Goal: Task Accomplishment & Management: Manage account settings

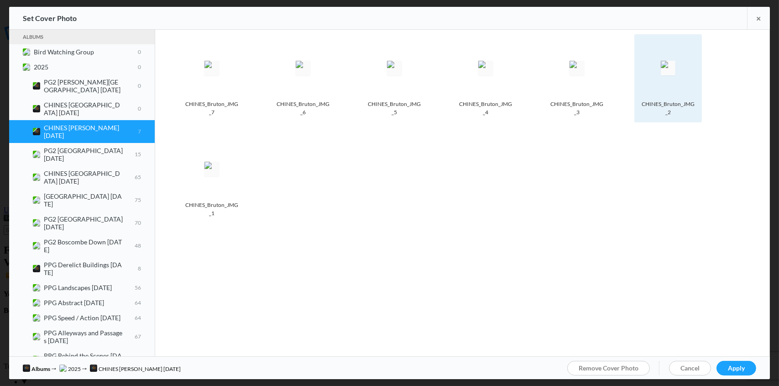
click at [673, 75] on img at bounding box center [668, 68] width 15 height 15
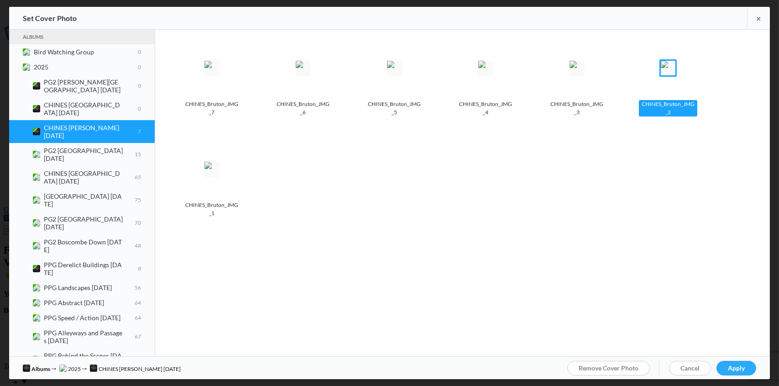
click at [737, 367] on span "Apply" at bounding box center [736, 368] width 17 height 8
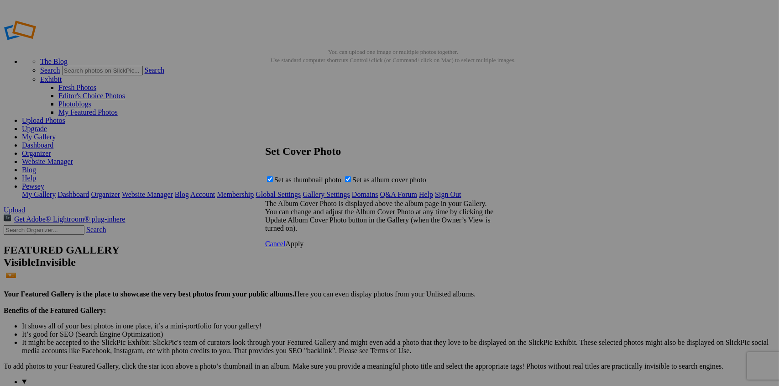
click at [303, 247] on span "Apply" at bounding box center [294, 244] width 18 height 8
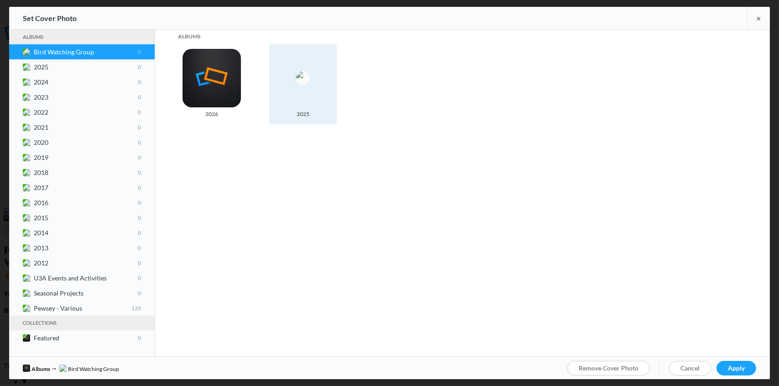
click at [306, 79] on img at bounding box center [303, 78] width 15 height 15
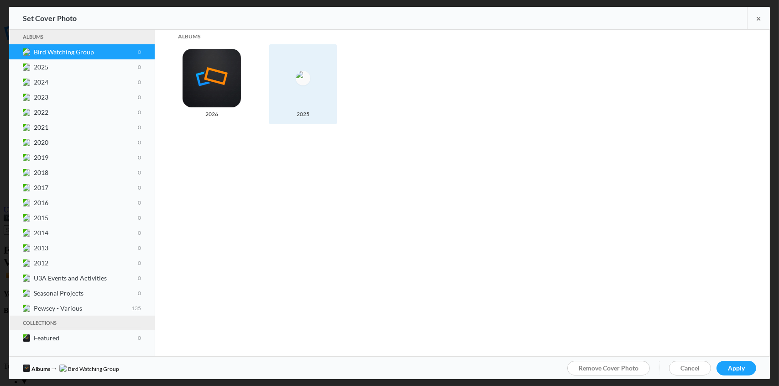
click at [303, 81] on img at bounding box center [303, 78] width 15 height 15
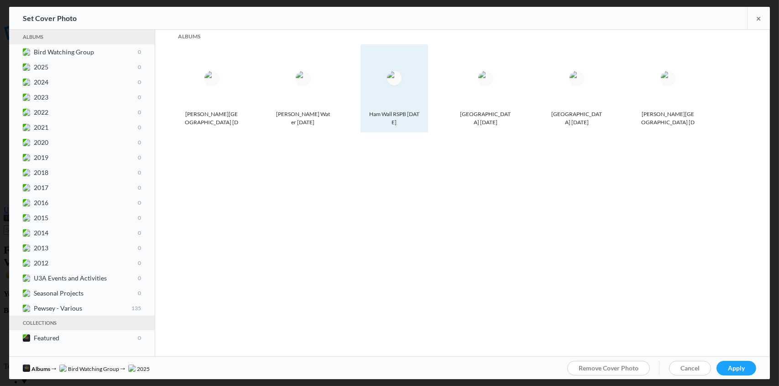
click at [400, 85] on img at bounding box center [394, 78] width 15 height 15
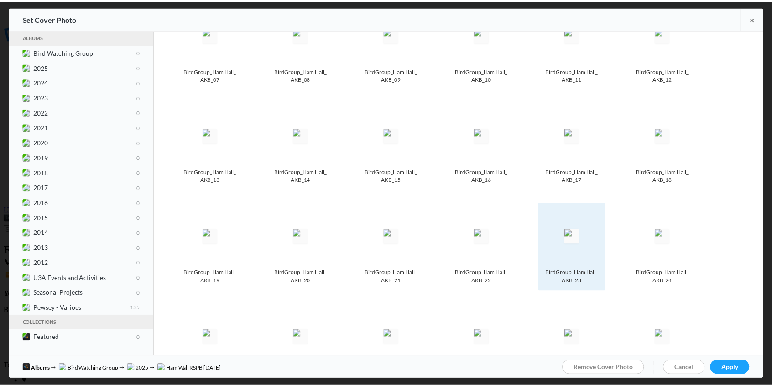
scroll to position [183, 0]
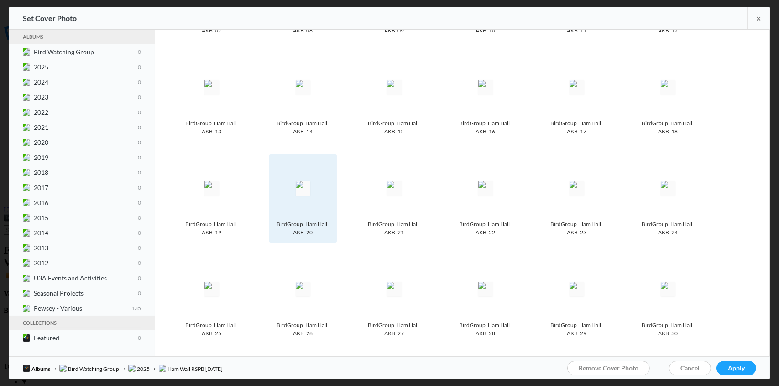
click at [298, 189] on img at bounding box center [303, 188] width 15 height 15
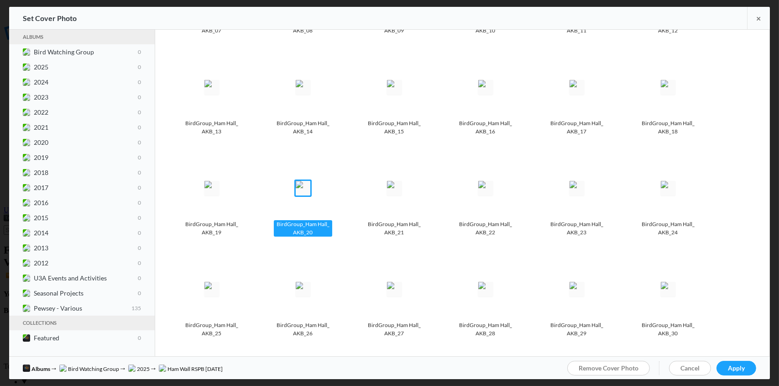
click at [310, 190] on img at bounding box center [303, 188] width 15 height 15
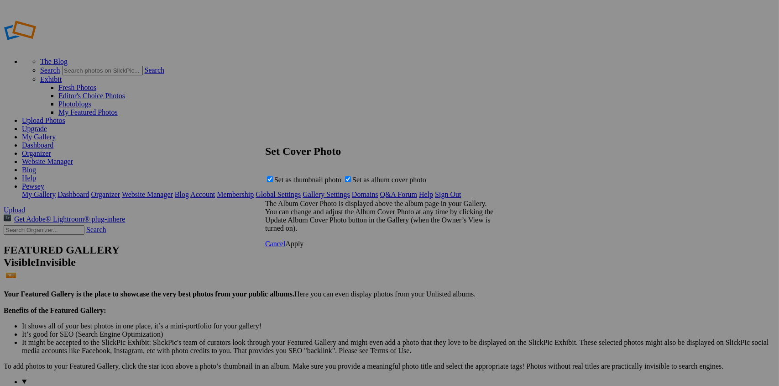
click at [303, 247] on span "Apply" at bounding box center [294, 244] width 18 height 8
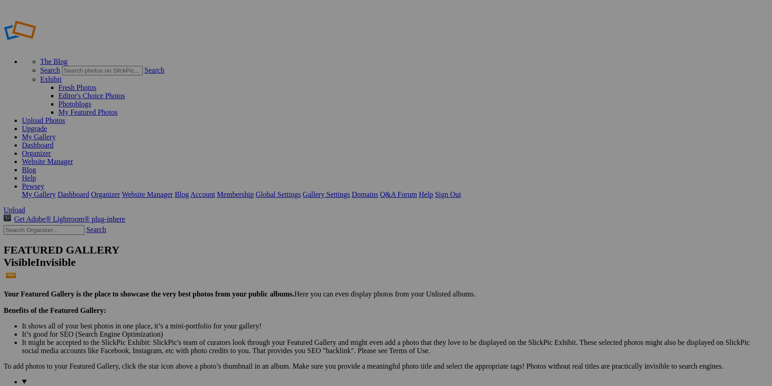
drag, startPoint x: 0, startPoint y: 0, endPoint x: 304, endPoint y: 294, distance: 423.3
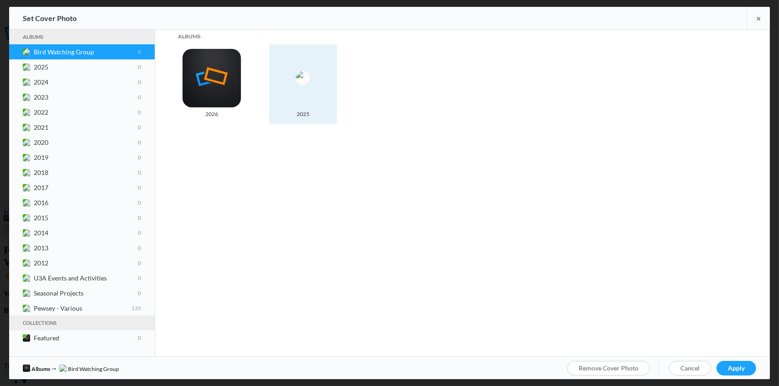
click at [310, 85] on img at bounding box center [303, 78] width 15 height 15
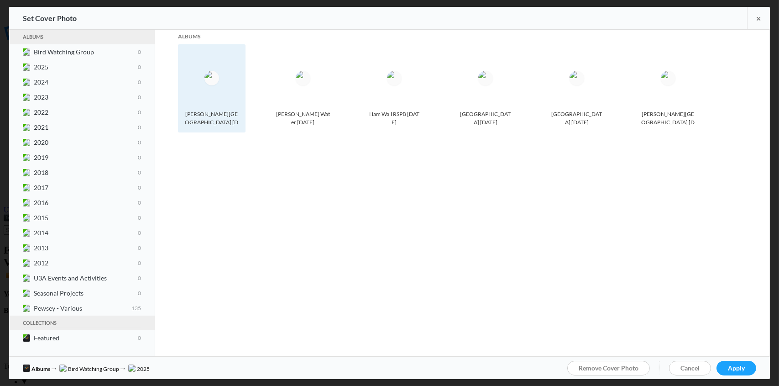
click at [216, 76] on img at bounding box center [211, 78] width 15 height 15
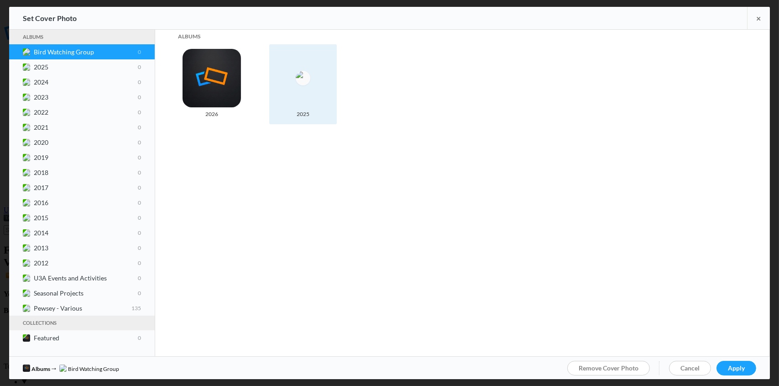
click at [308, 85] on img at bounding box center [303, 78] width 15 height 15
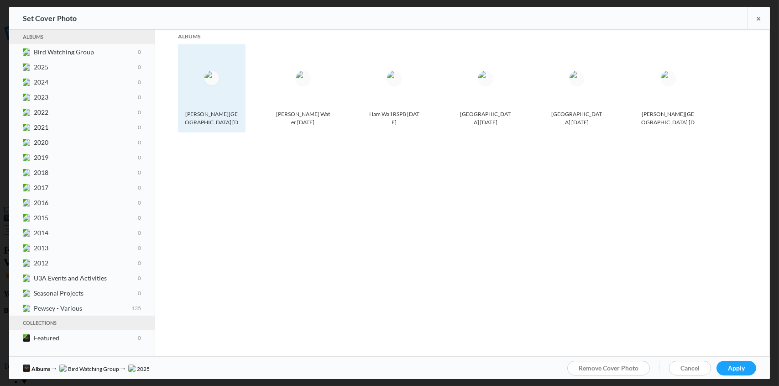
click at [218, 85] on img at bounding box center [211, 78] width 15 height 15
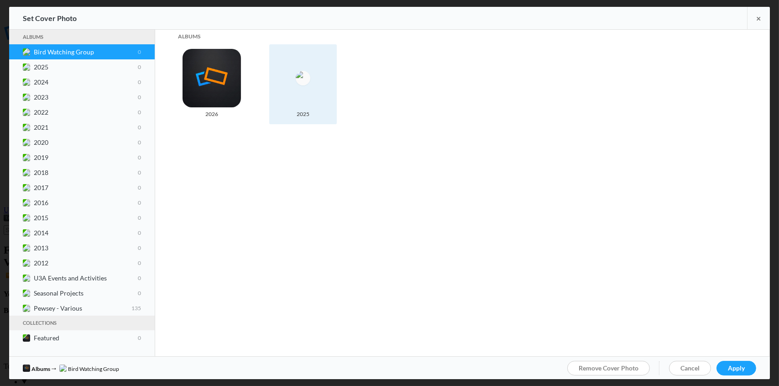
click at [304, 82] on img at bounding box center [303, 78] width 15 height 15
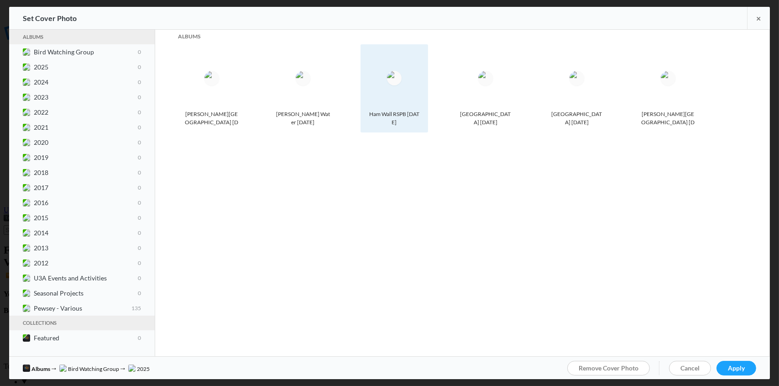
click at [402, 85] on img at bounding box center [394, 78] width 15 height 15
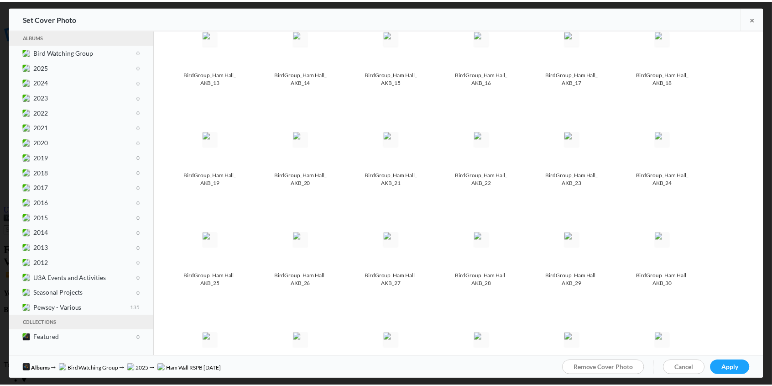
scroll to position [228, 0]
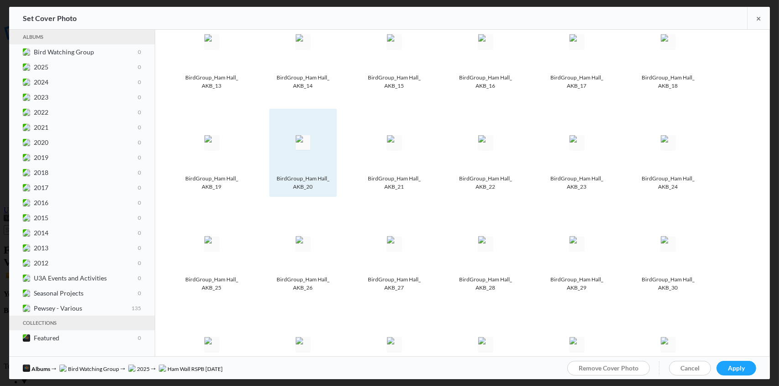
click at [300, 141] on img at bounding box center [303, 142] width 15 height 15
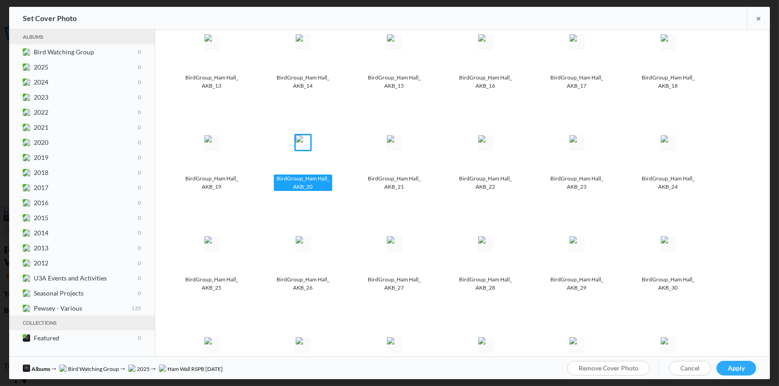
click at [746, 366] on link "Apply" at bounding box center [736, 367] width 40 height 15
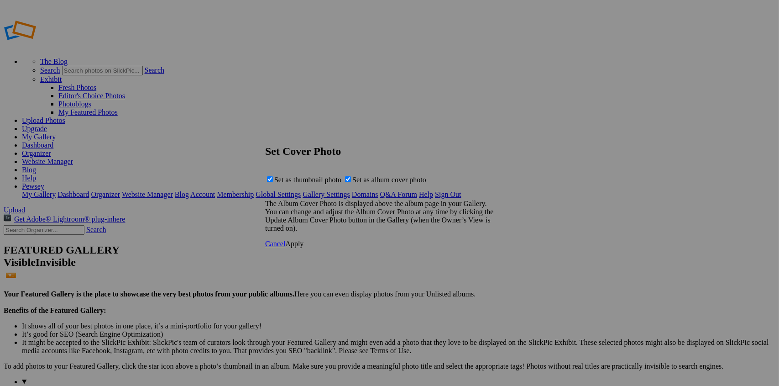
click at [303, 247] on span "Apply" at bounding box center [294, 244] width 18 height 8
